Goal: Information Seeking & Learning: Understand process/instructions

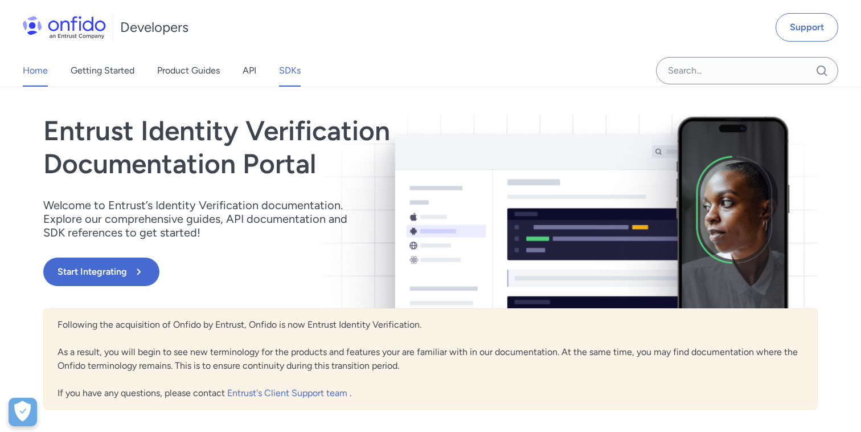
click at [298, 72] on link "SDKs" at bounding box center [290, 71] width 22 height 32
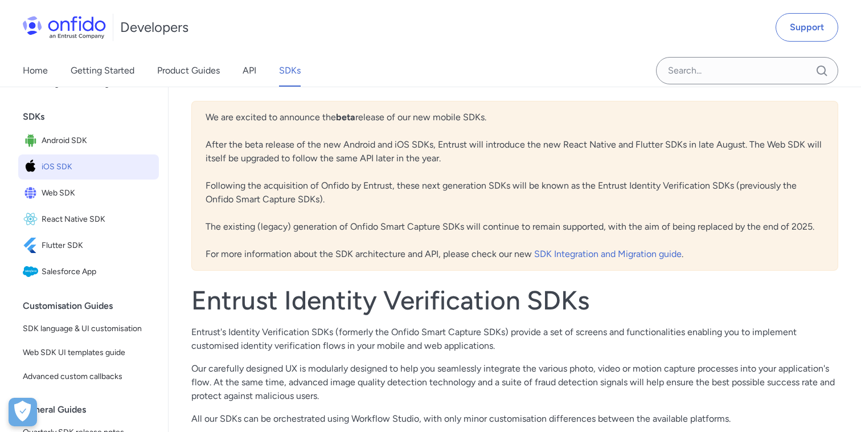
scroll to position [82, 0]
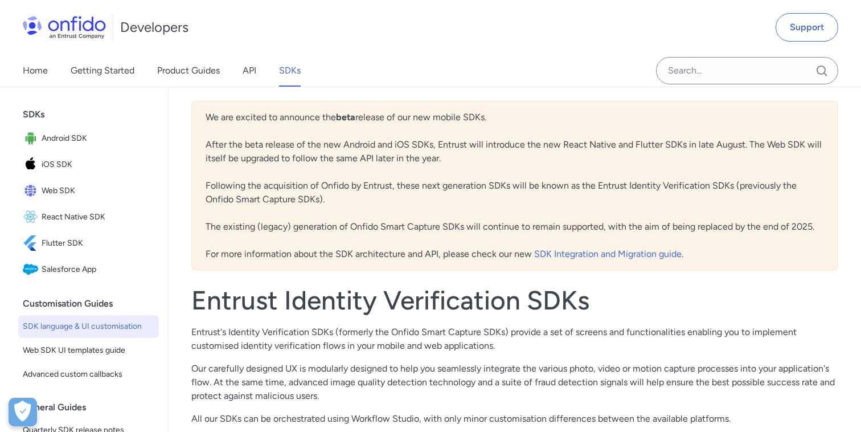
click at [113, 326] on span "SDK language & UI customisation" at bounding box center [89, 326] width 132 height 14
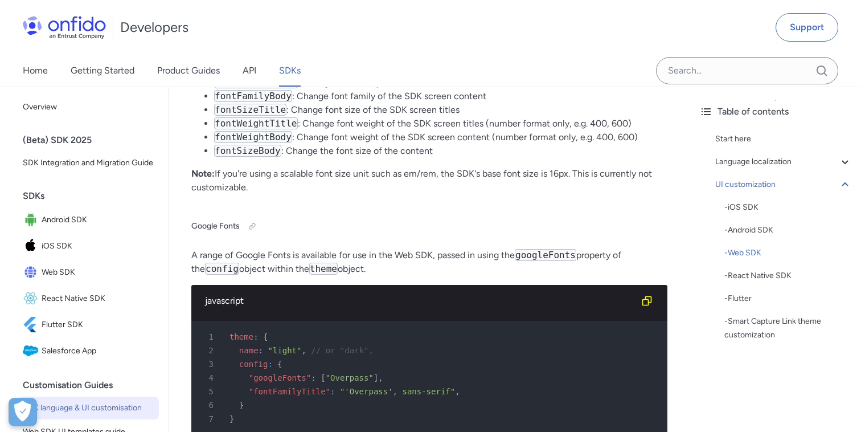
scroll to position [10681, 0]
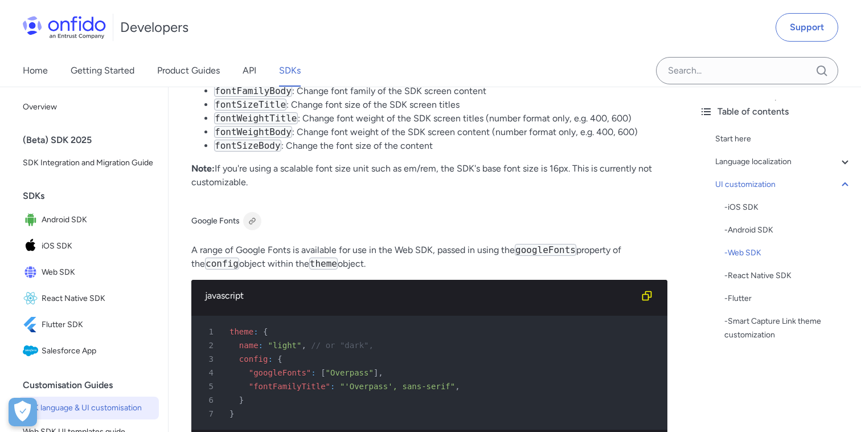
click at [253, 216] on div at bounding box center [252, 220] width 9 height 9
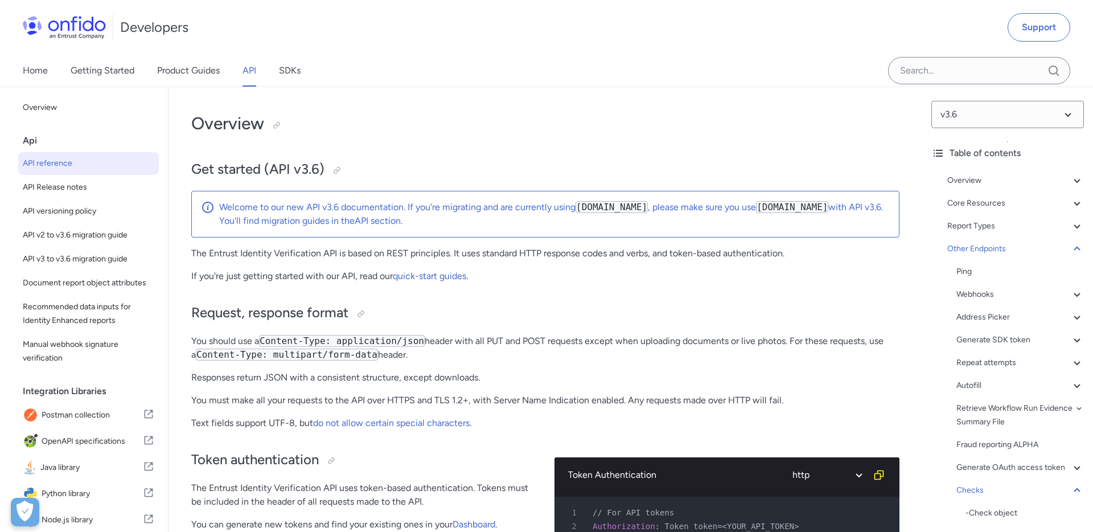
select select "http"
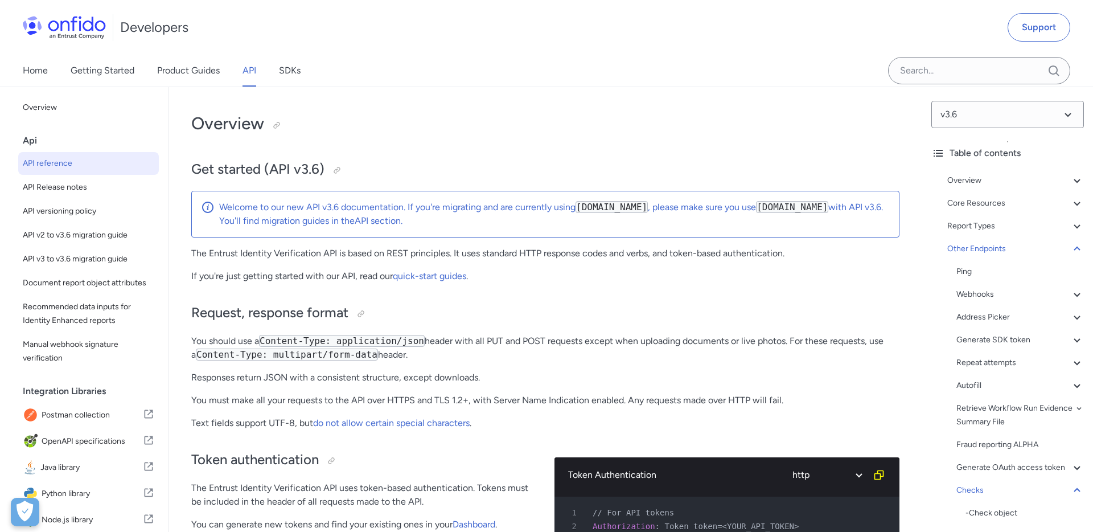
select select "http"
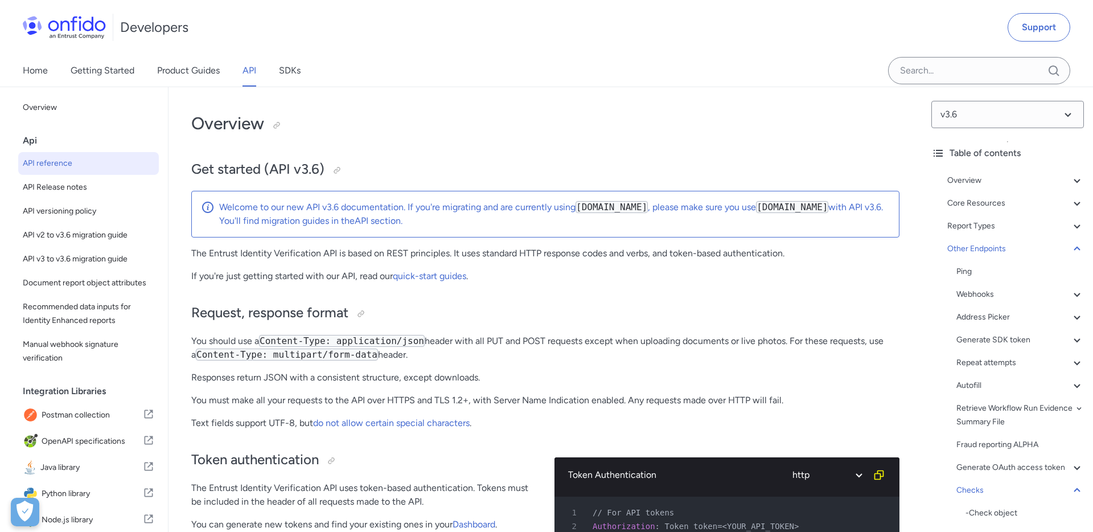
select select "http"
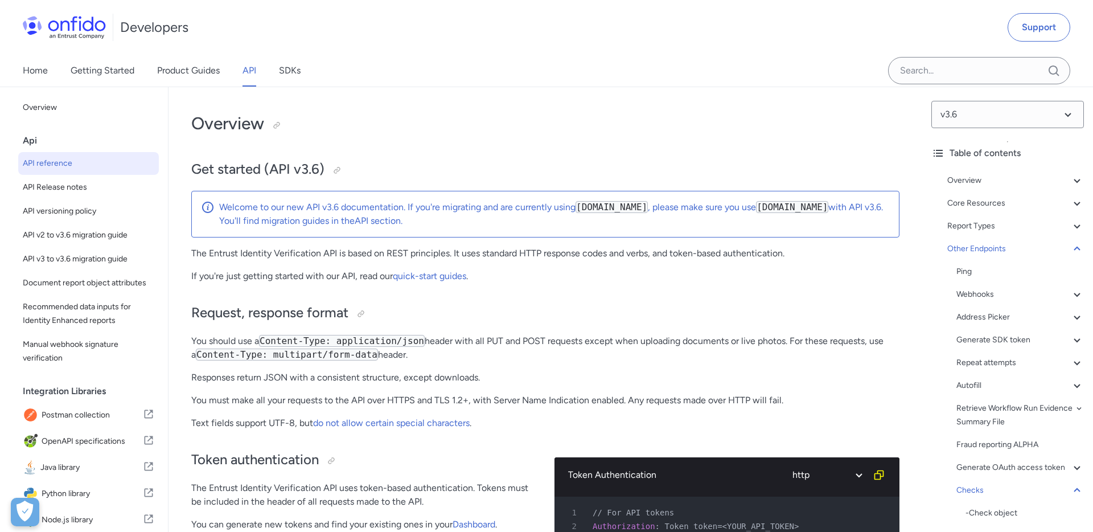
select select "http"
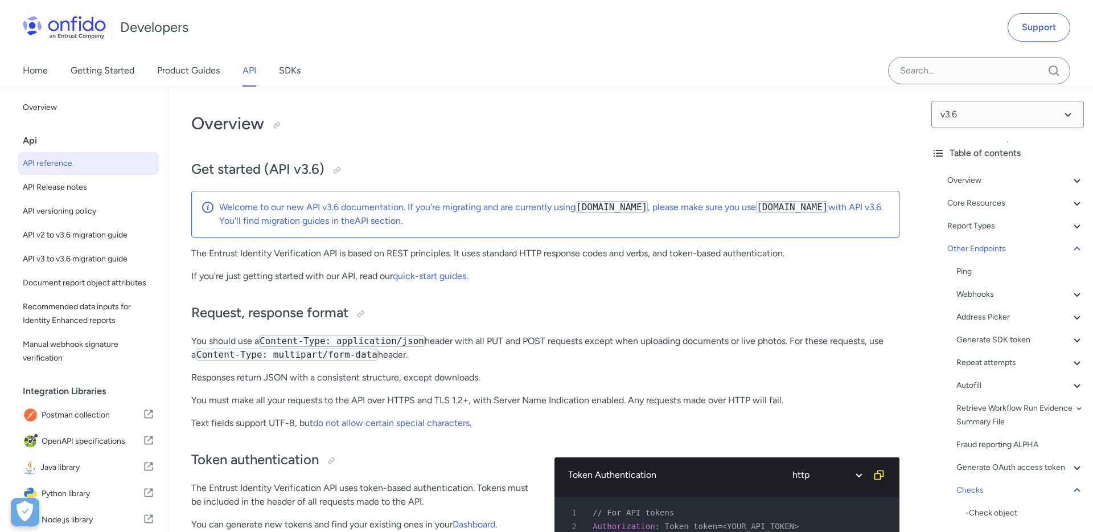
select select "http"
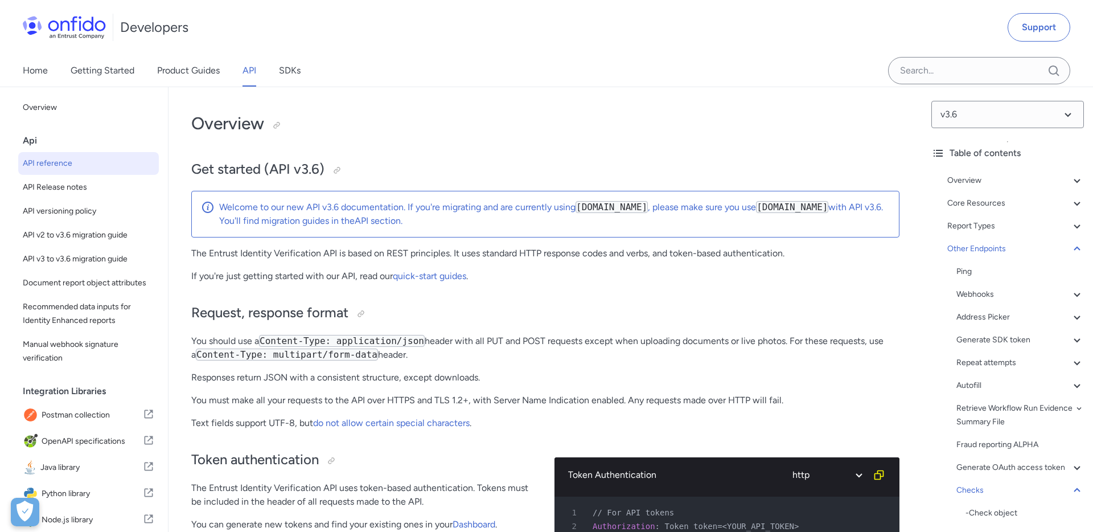
select select "http"
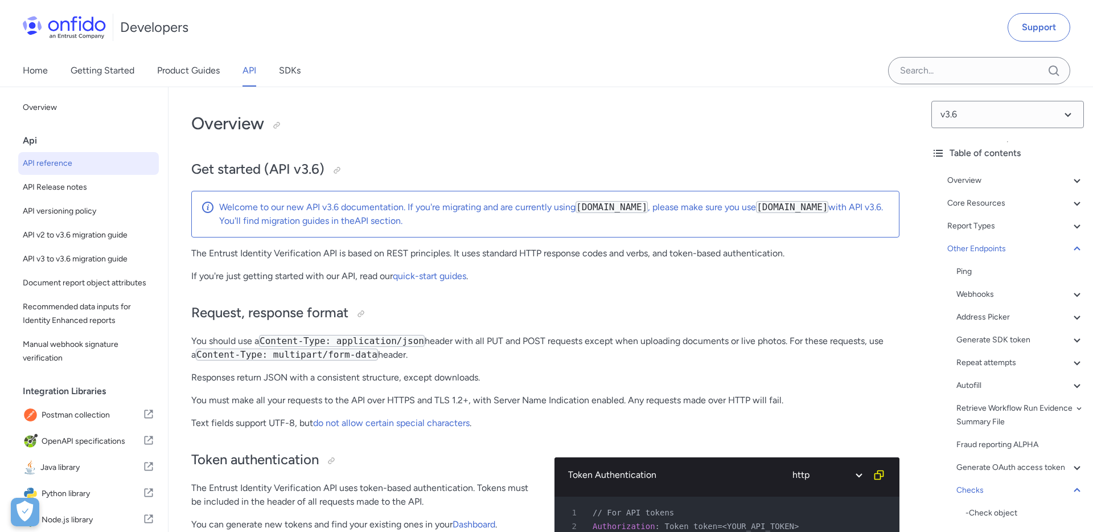
select select "http"
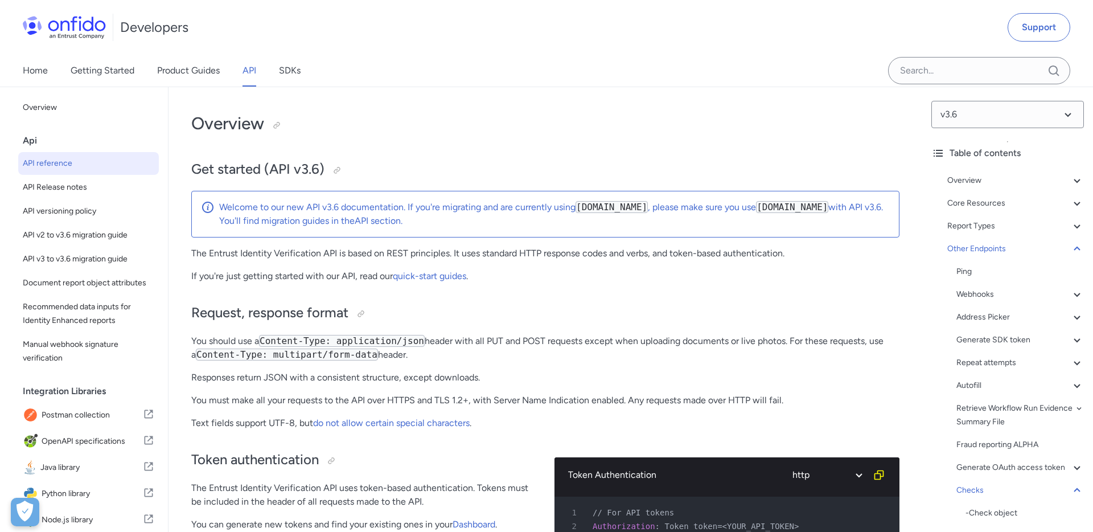
select select "http"
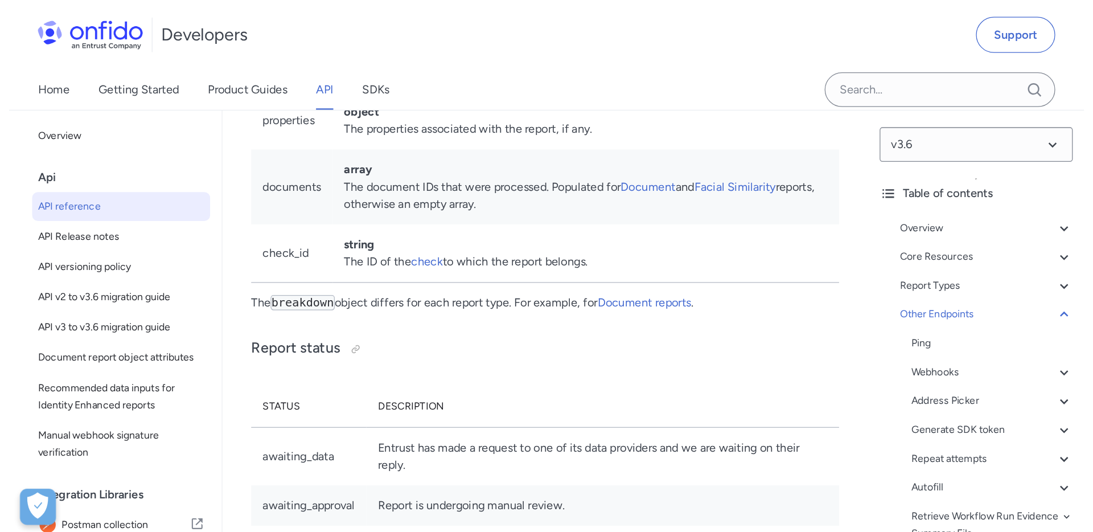
scroll to position [105219, 0]
